Goal: Transaction & Acquisition: Purchase product/service

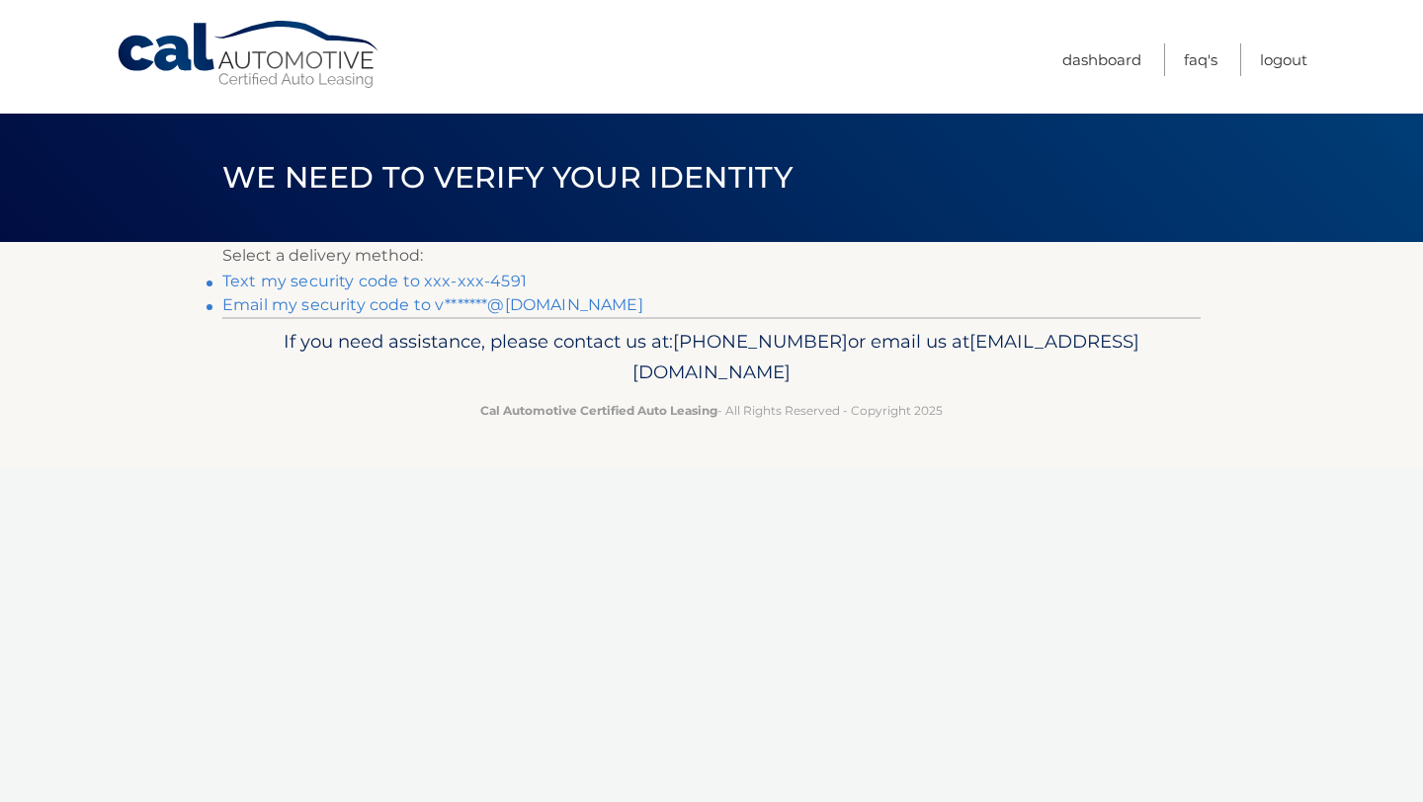
click at [513, 301] on link "Email my security code to v*******@gmail.com" at bounding box center [432, 304] width 421 height 19
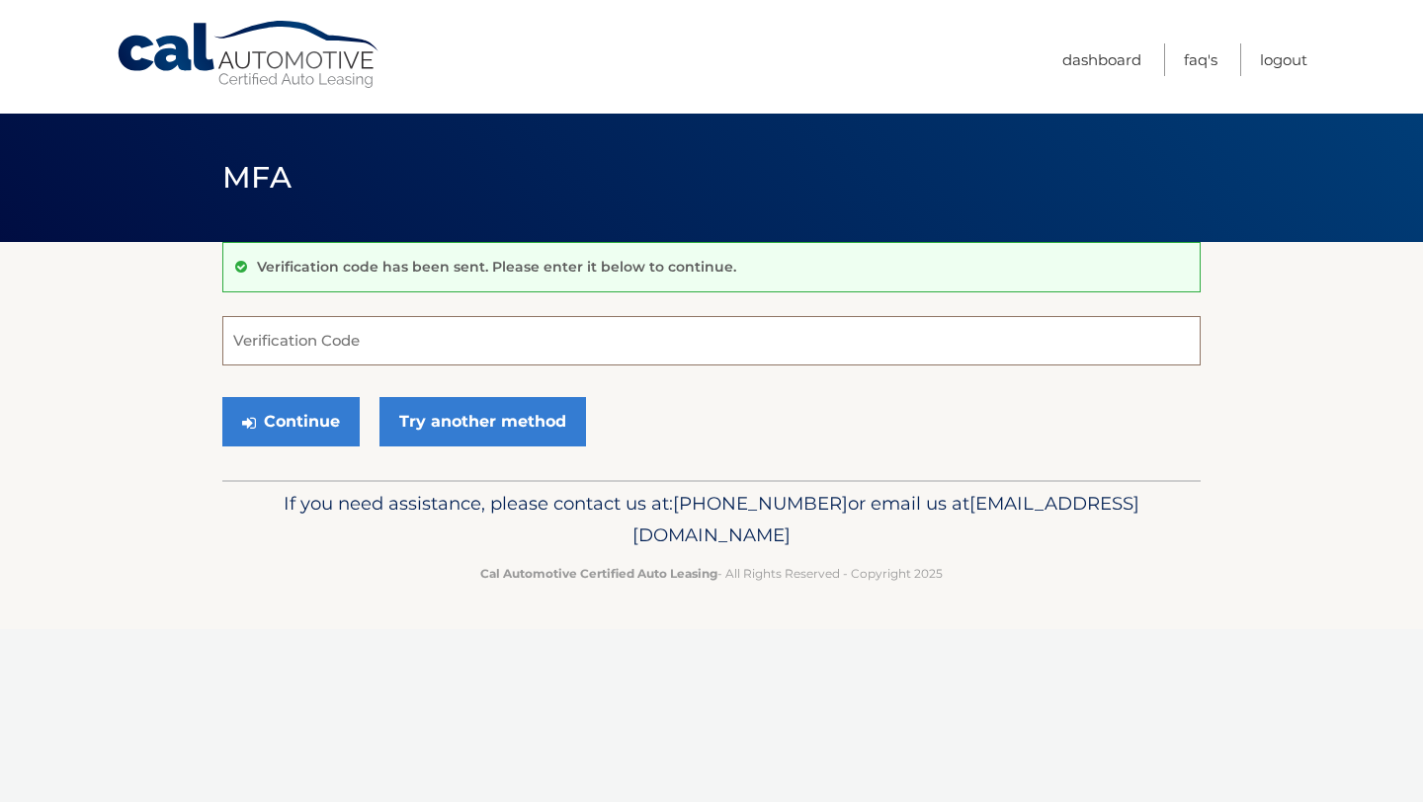
click at [337, 337] on input "Verification Code" at bounding box center [711, 340] width 978 height 49
click at [306, 355] on input "Verification Code" at bounding box center [711, 340] width 978 height 49
type input "551758"
click at [300, 425] on button "Continue" at bounding box center [290, 421] width 137 height 49
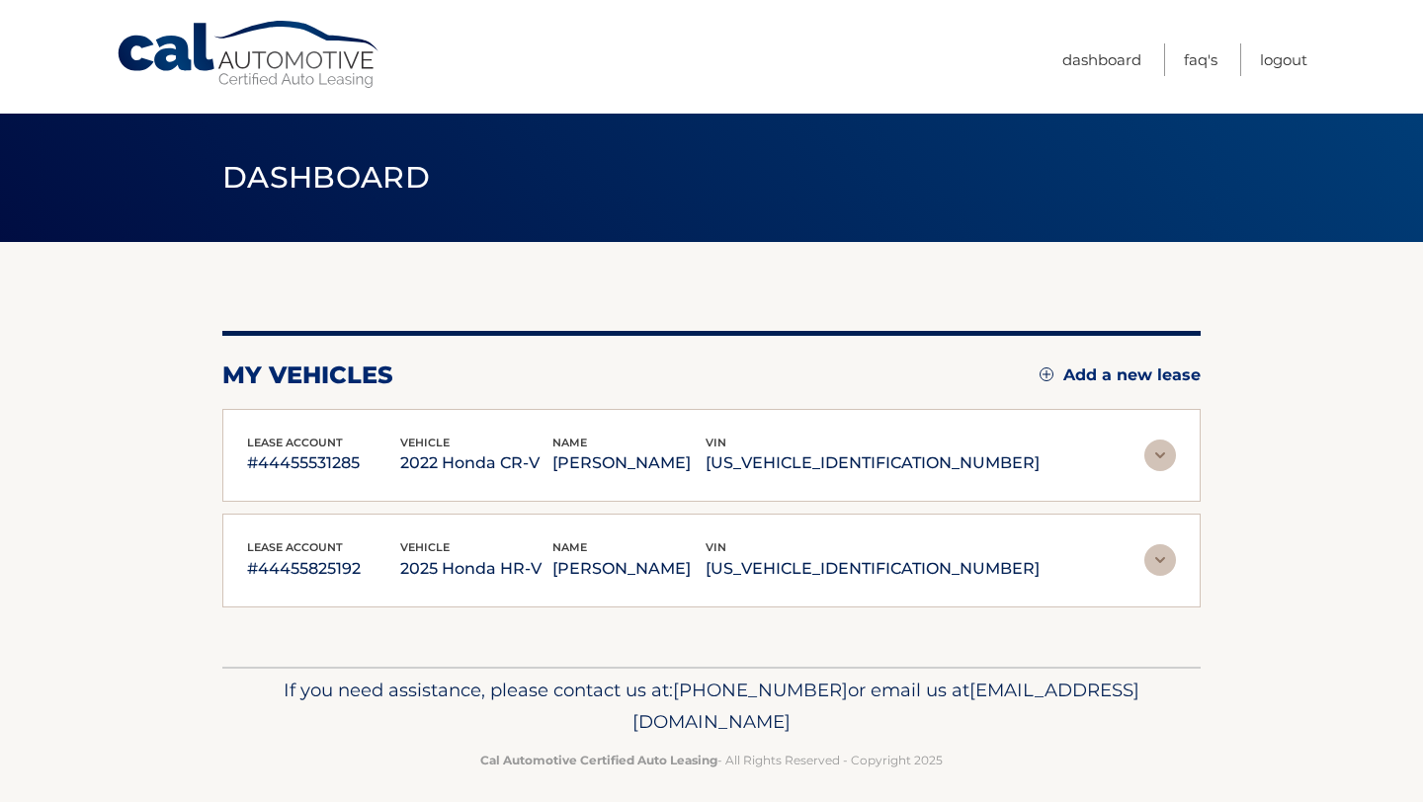
scroll to position [13, 0]
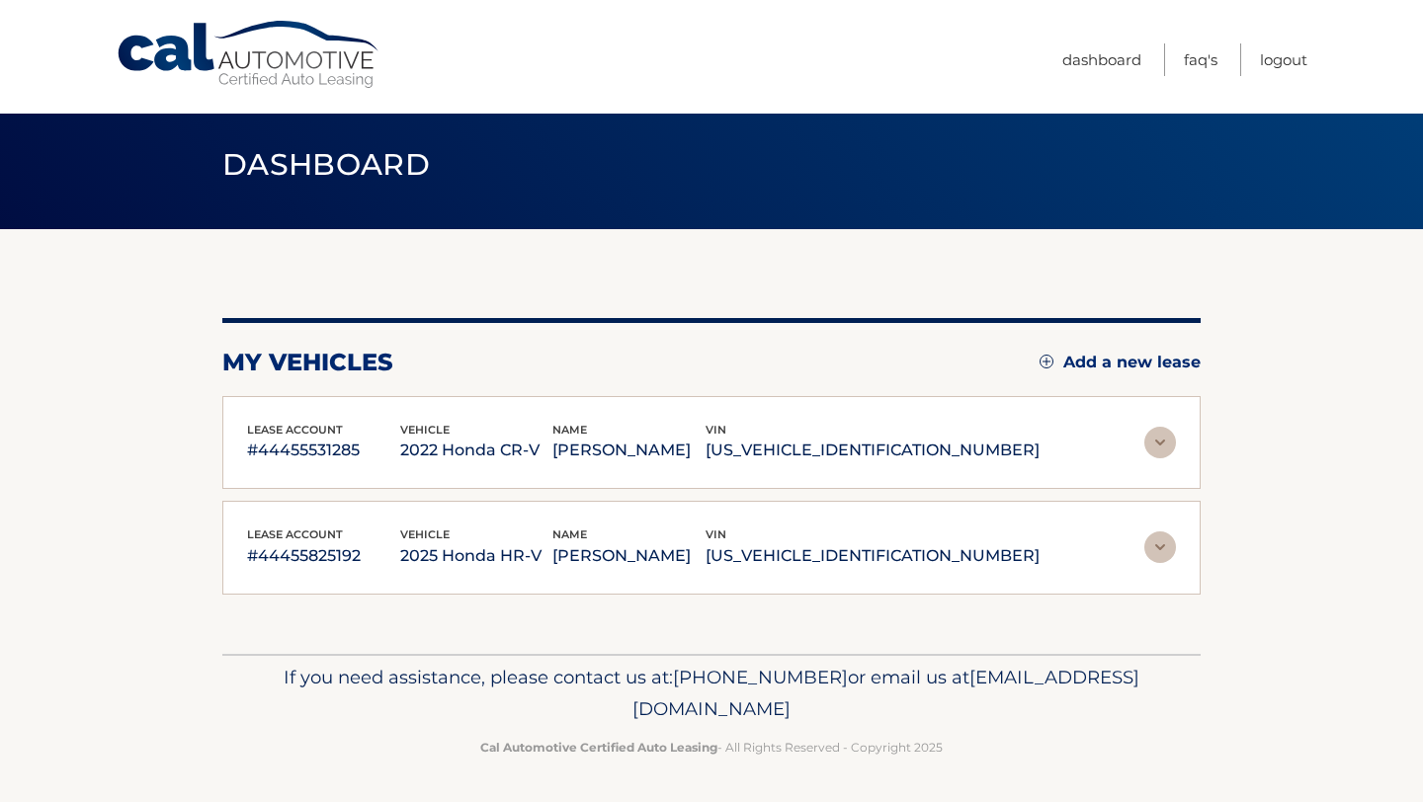
click at [1159, 547] on img at bounding box center [1160, 548] width 32 height 32
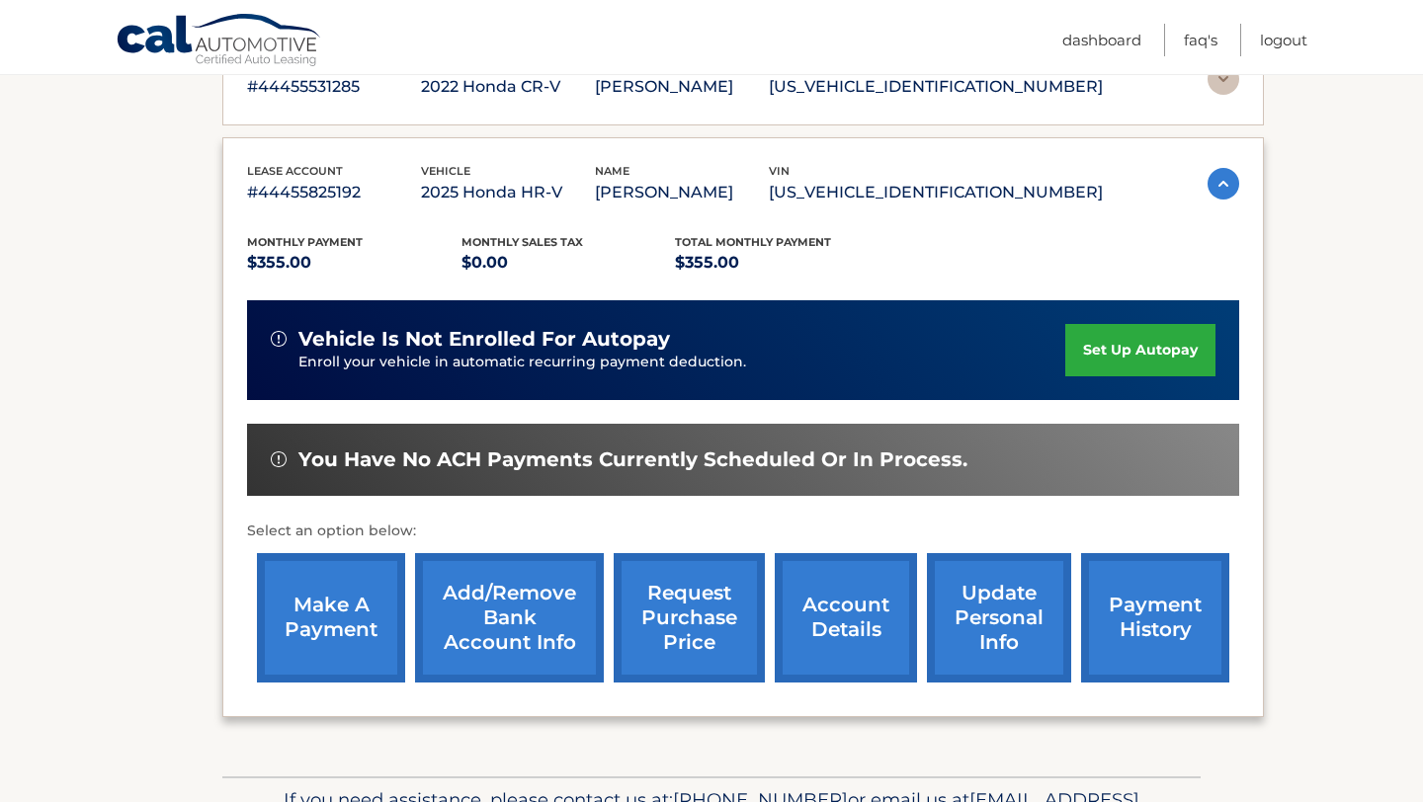
scroll to position [378, 0]
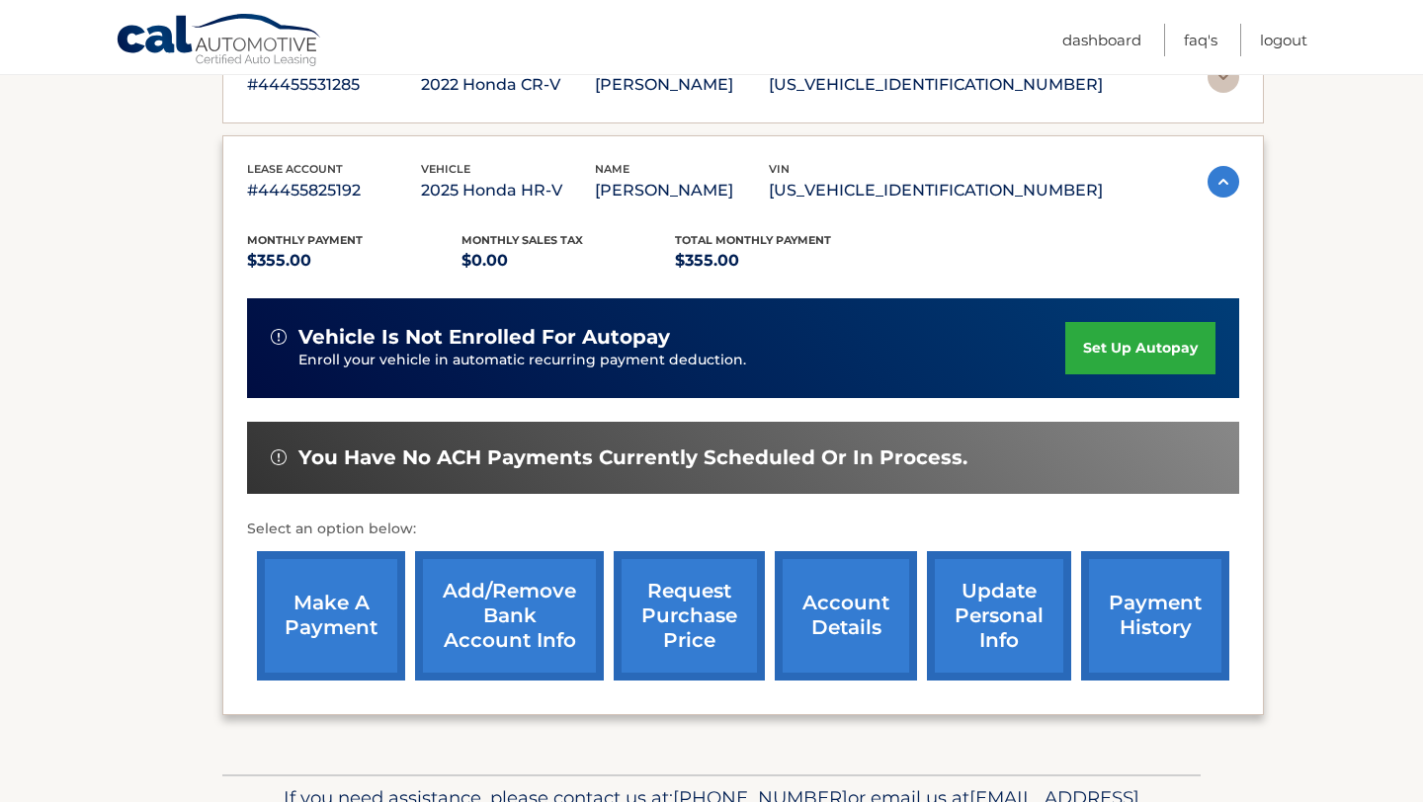
click at [321, 607] on link "make a payment" at bounding box center [331, 615] width 148 height 129
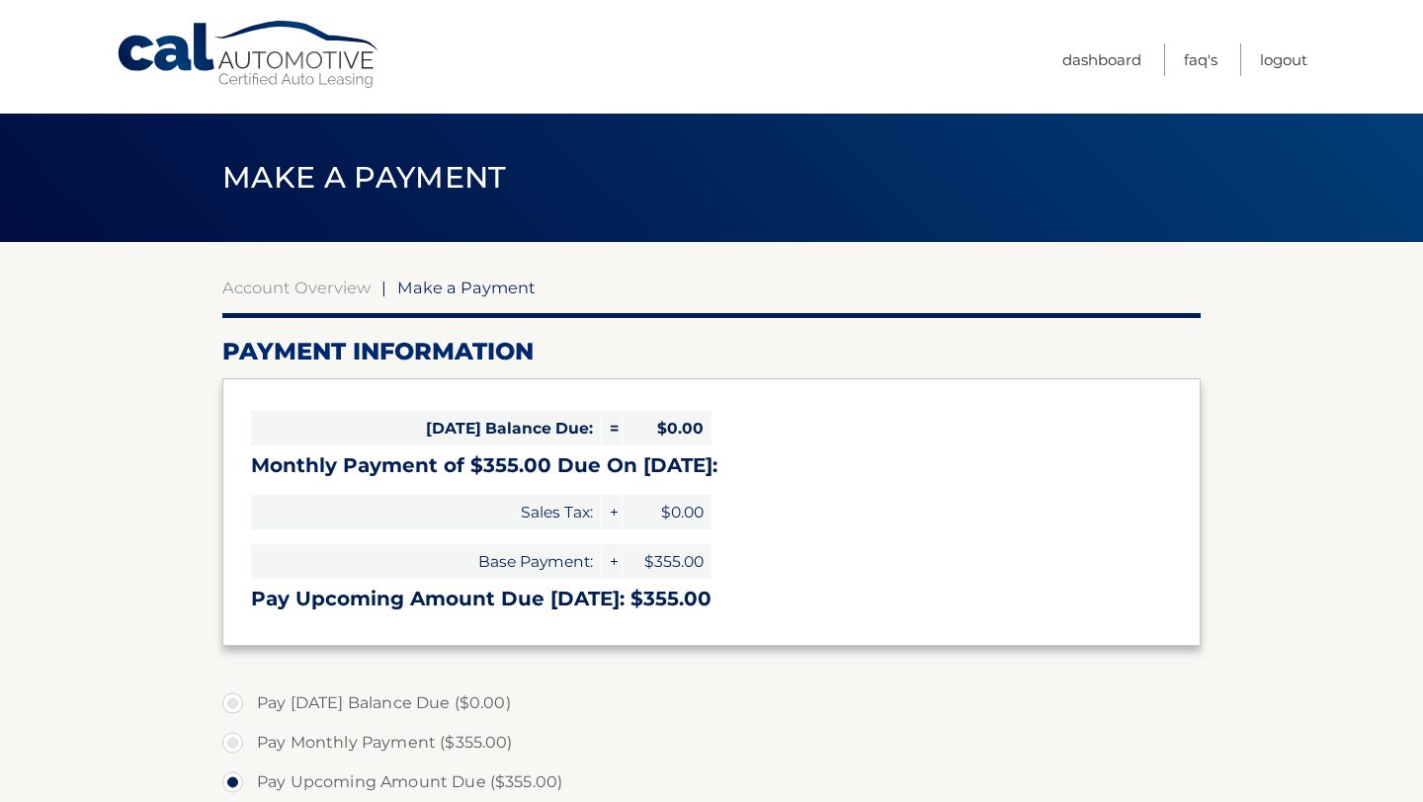
select select "YzBmZGJjNmQtMjQwNi00ZDdjLTg1MzktNzM1MTI4NThiNTFj"
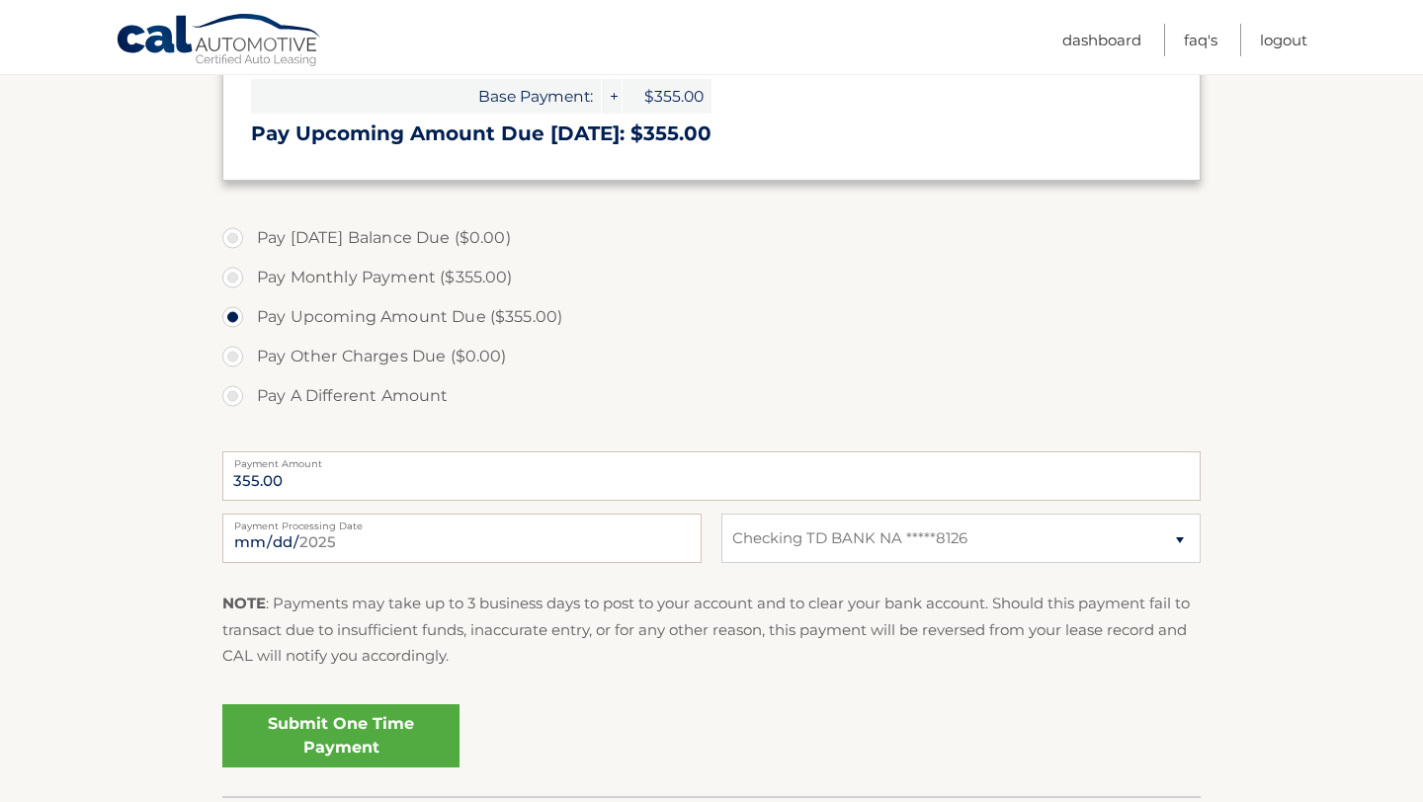
scroll to position [482, 0]
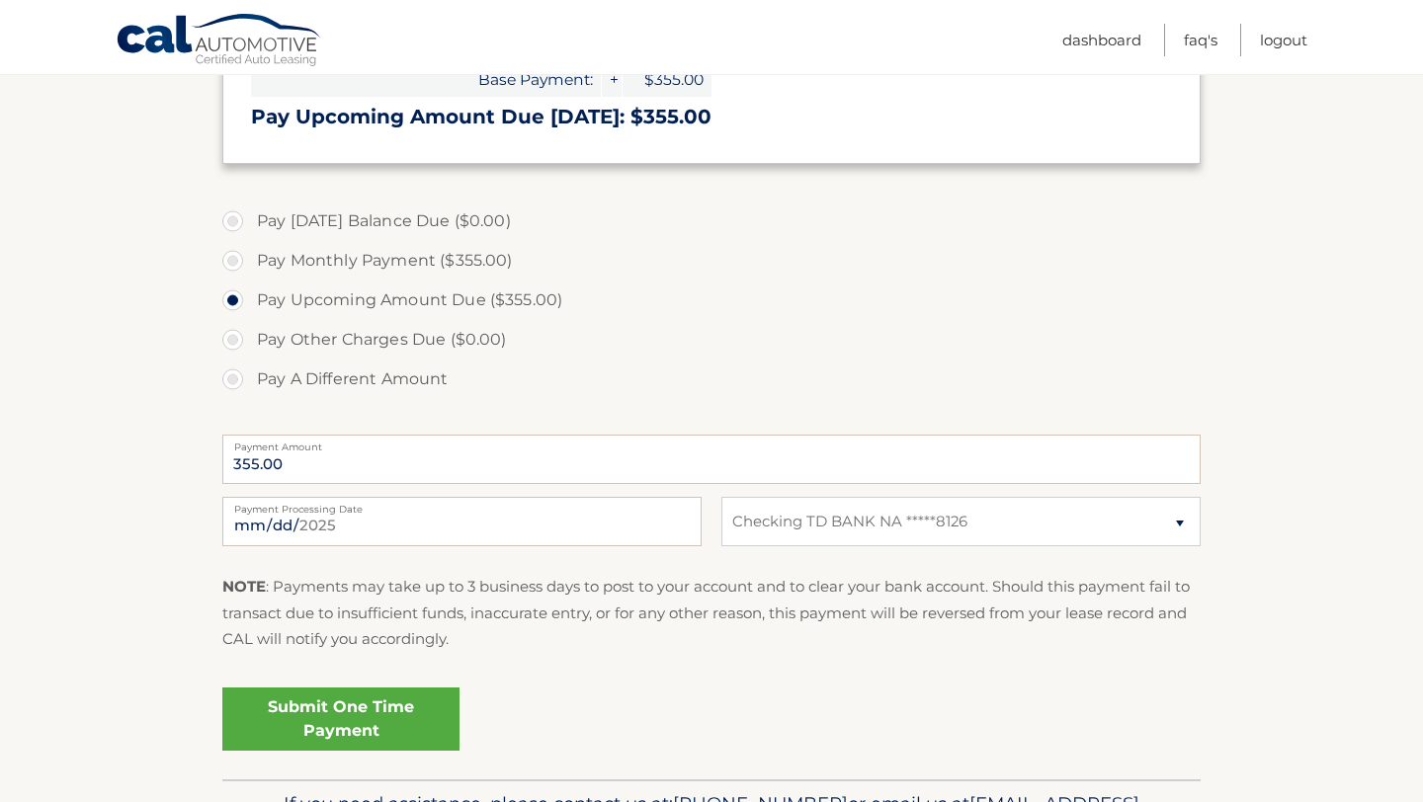
click at [316, 717] on link "Submit One Time Payment" at bounding box center [340, 719] width 237 height 63
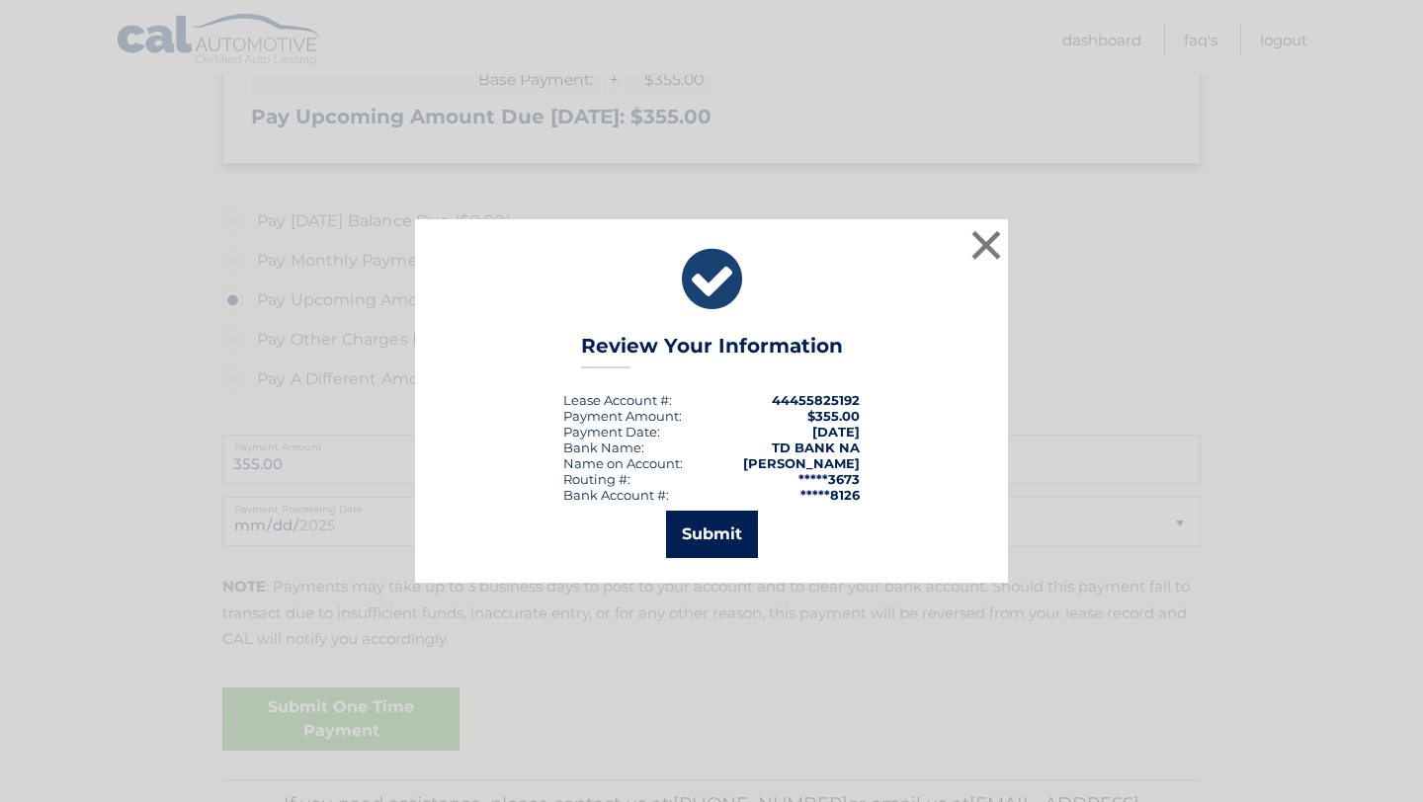
click at [710, 538] on button "Submit" at bounding box center [712, 534] width 92 height 47
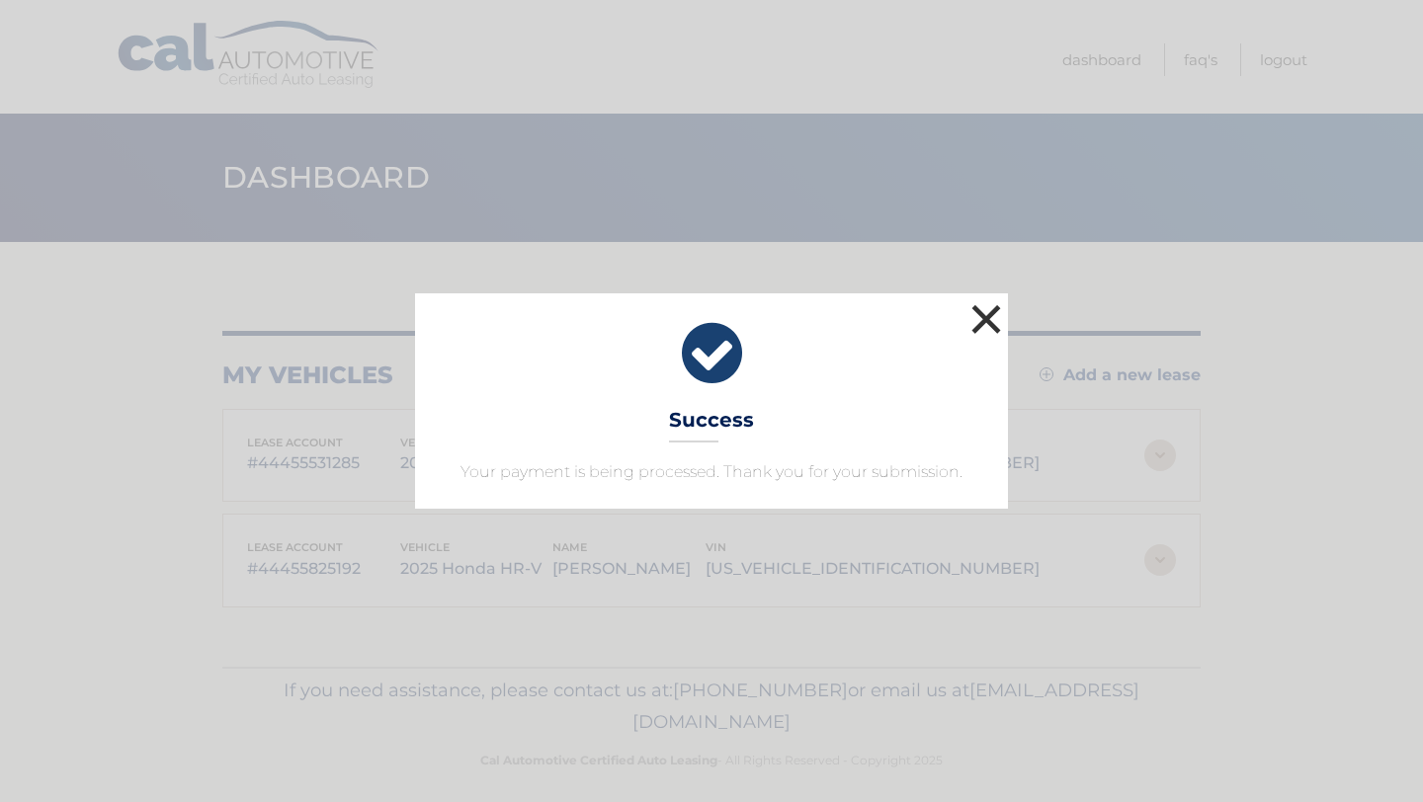
click at [983, 317] on button "×" at bounding box center [986, 319] width 40 height 40
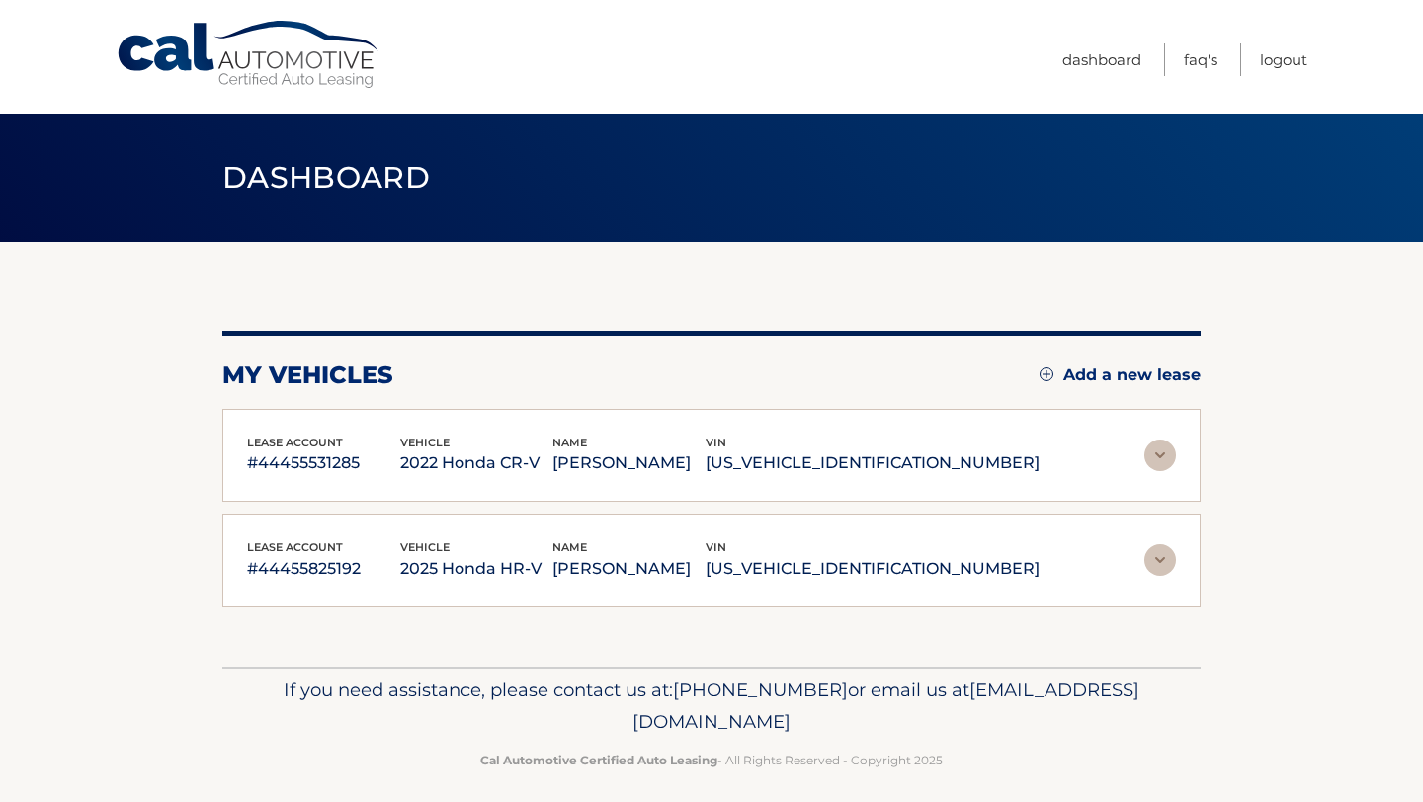
click at [706, 573] on p "[PERSON_NAME]" at bounding box center [628, 569] width 153 height 28
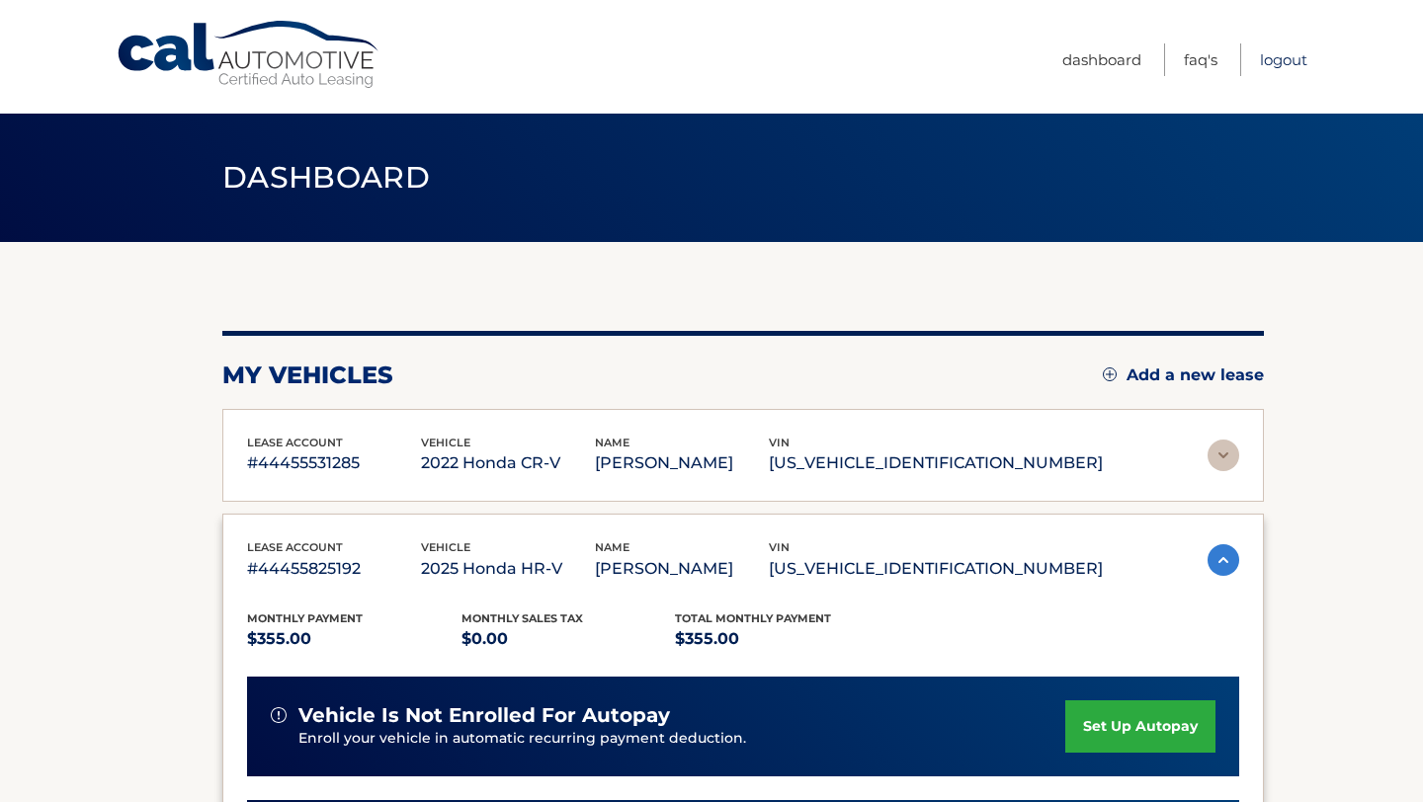
click at [1278, 54] on link "Logout" at bounding box center [1283, 59] width 47 height 33
